Goal: Find specific page/section: Find specific page/section

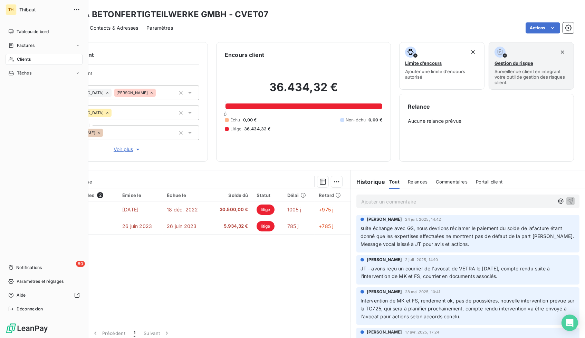
click at [29, 59] on span "Clients" at bounding box center [24, 59] width 14 height 6
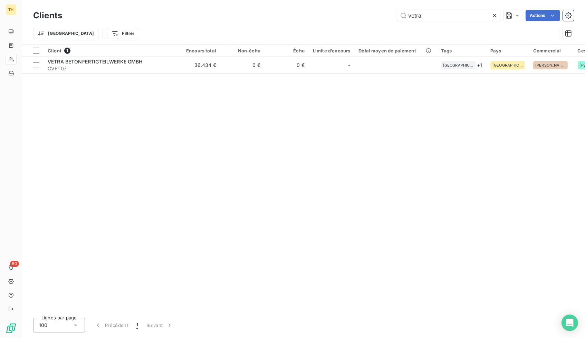
click at [493, 14] on icon at bounding box center [494, 15] width 7 height 7
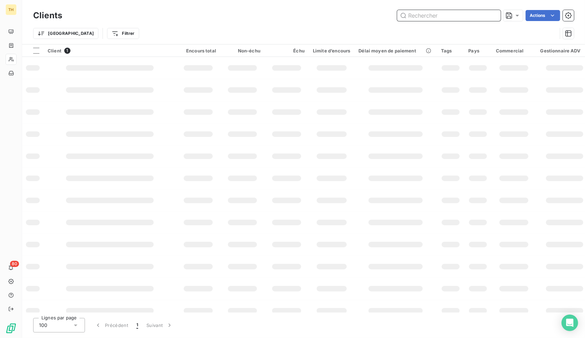
click at [448, 17] on input "text" at bounding box center [449, 15] width 104 height 11
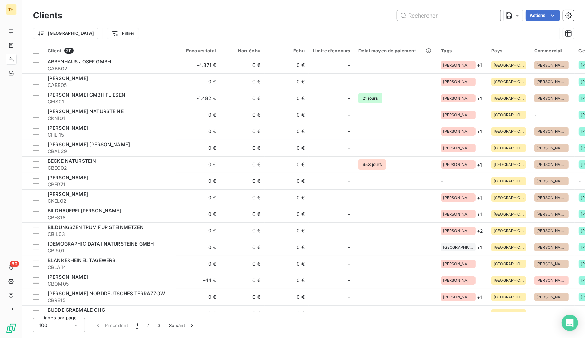
click at [448, 17] on input "text" at bounding box center [449, 15] width 104 height 11
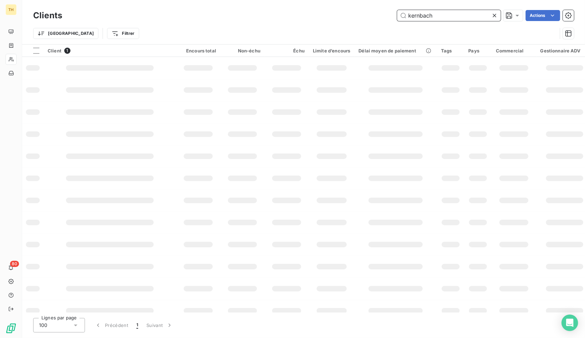
type input "kernbach"
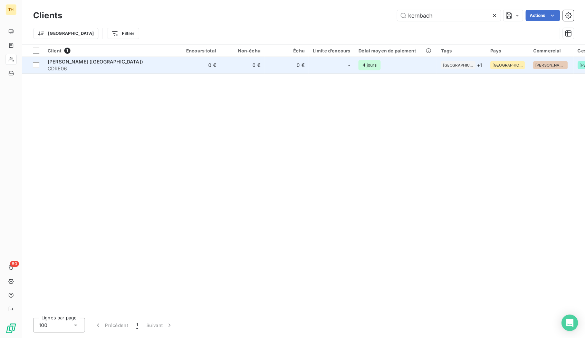
click at [136, 61] on div "[PERSON_NAME] ([GEOGRAPHIC_DATA])" at bounding box center [110, 61] width 124 height 7
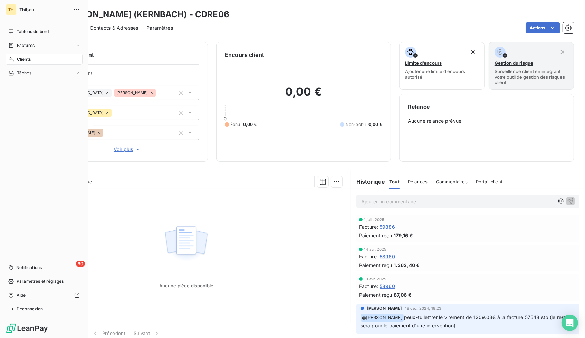
click at [27, 57] on span "Clients" at bounding box center [24, 59] width 14 height 6
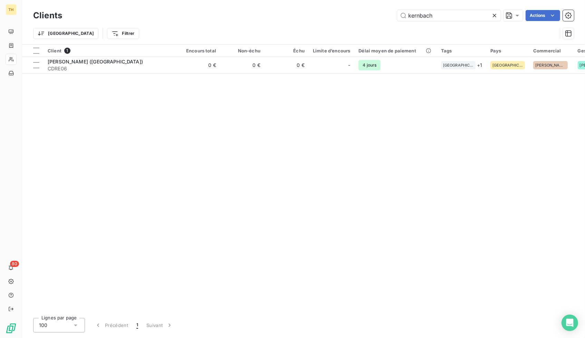
click at [494, 13] on icon at bounding box center [494, 15] width 7 height 7
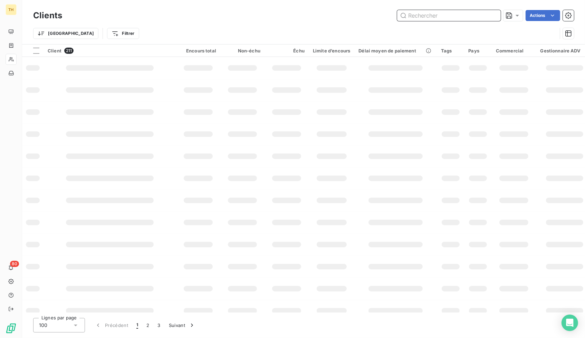
click at [450, 17] on input "text" at bounding box center [449, 15] width 104 height 11
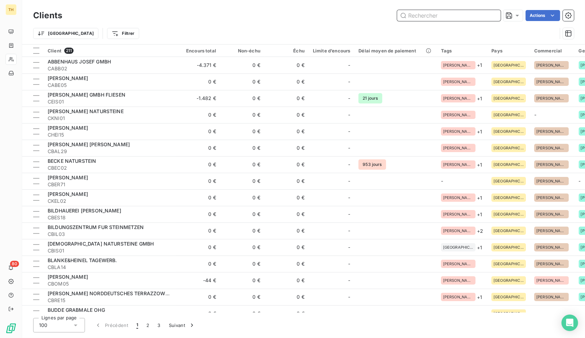
click at [450, 17] on input "text" at bounding box center [449, 15] width 104 height 11
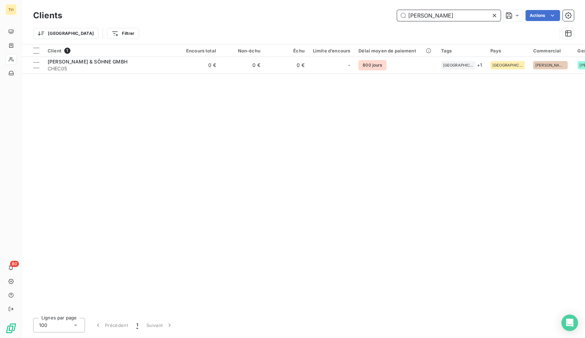
type input "[PERSON_NAME]"
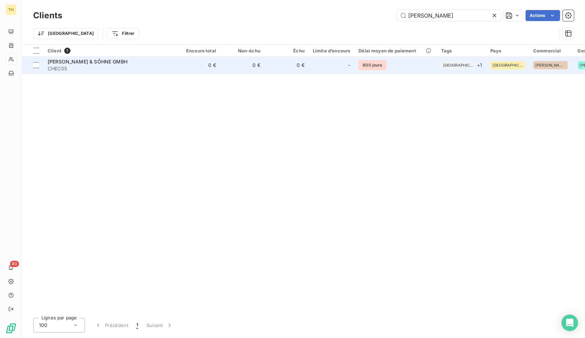
click at [76, 67] on span "CHEC05" at bounding box center [110, 68] width 124 height 7
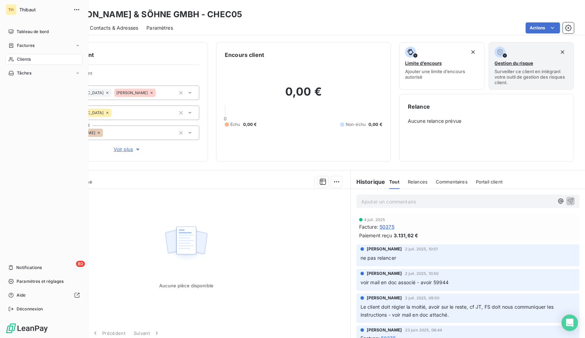
click at [28, 62] on span "Clients" at bounding box center [24, 59] width 14 height 6
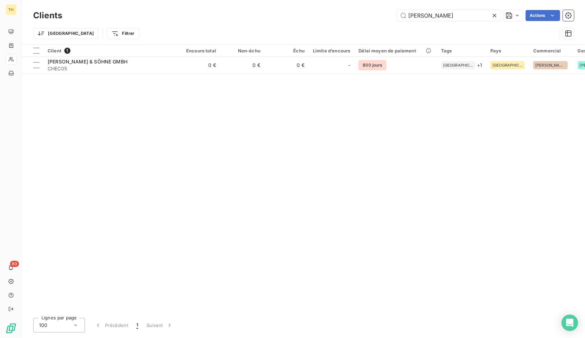
click at [494, 14] on icon at bounding box center [494, 15] width 7 height 7
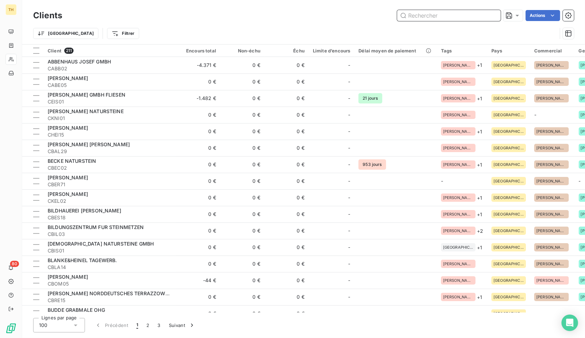
click at [471, 18] on input "text" at bounding box center [449, 15] width 104 height 11
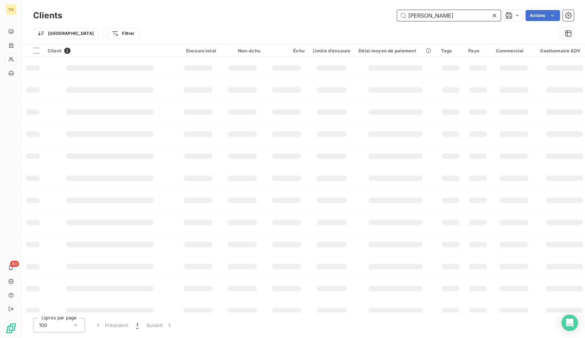
type input "[PERSON_NAME]"
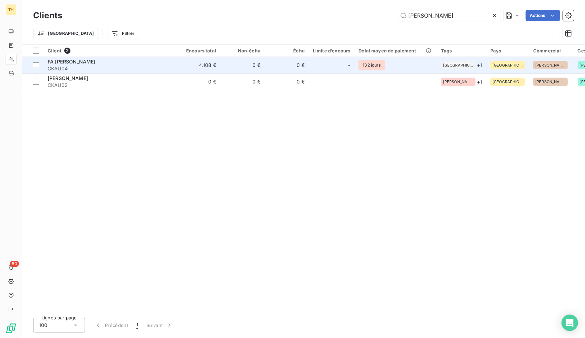
click at [94, 61] on span "FA [PERSON_NAME]" at bounding box center [72, 62] width 48 height 6
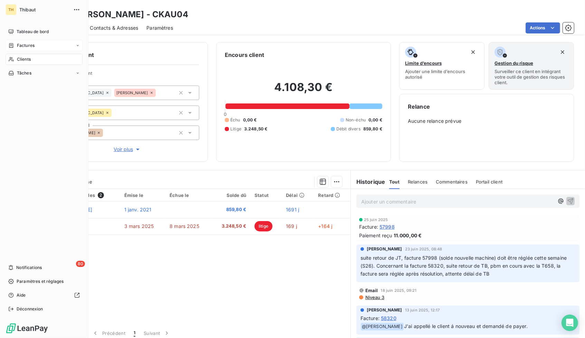
click at [15, 46] on div "Factures" at bounding box center [21, 45] width 26 height 6
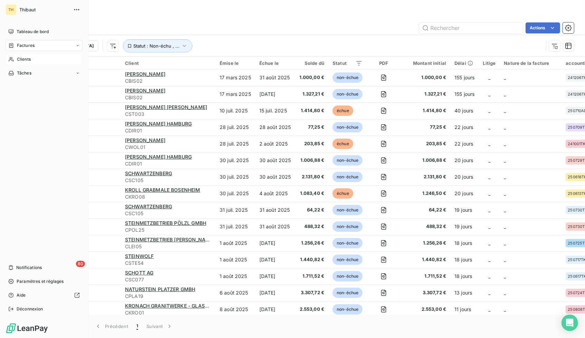
click at [26, 61] on span "Clients" at bounding box center [24, 59] width 14 height 6
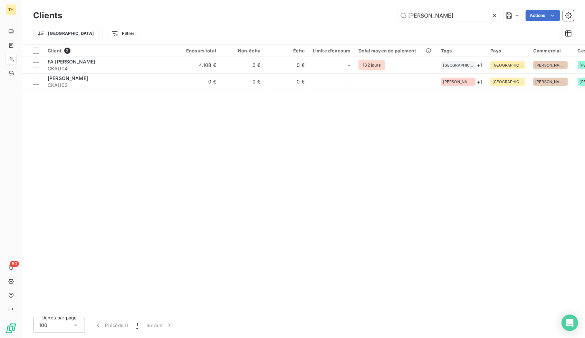
click at [494, 14] on icon at bounding box center [494, 15] width 7 height 7
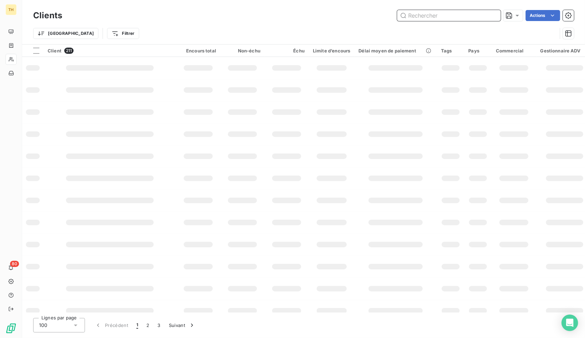
click at [447, 16] on input "text" at bounding box center [449, 15] width 104 height 11
type input "p"
type input "nrh"
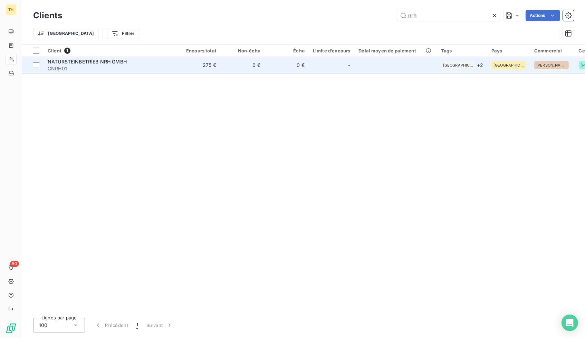
click at [120, 63] on span "NATURSTEINBETRIEB NRH GMBH" at bounding box center [87, 62] width 79 height 6
